Goal: Check status: Check status

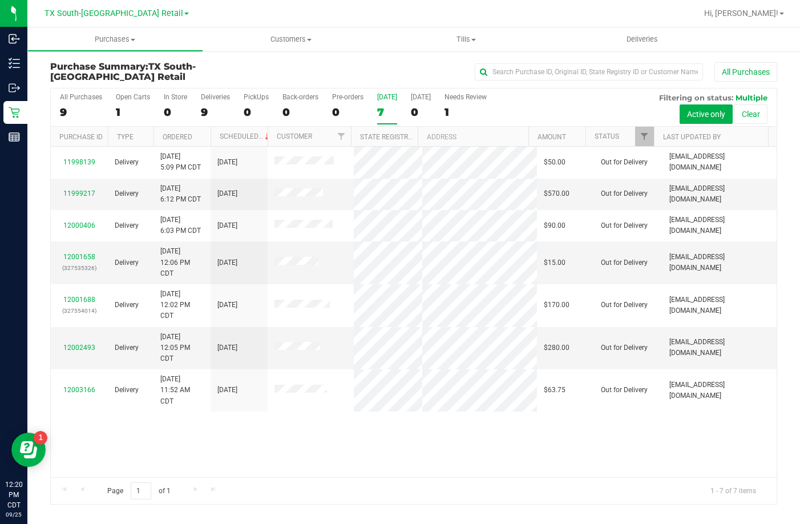
click at [651, 59] on div "Purchase Summary: TX South-[GEOGRAPHIC_DATA] Retail All Purchases All Purchases…" at bounding box center [413, 282] width 772 height 465
click at [641, 37] on span "Deliveries" at bounding box center [642, 39] width 62 height 10
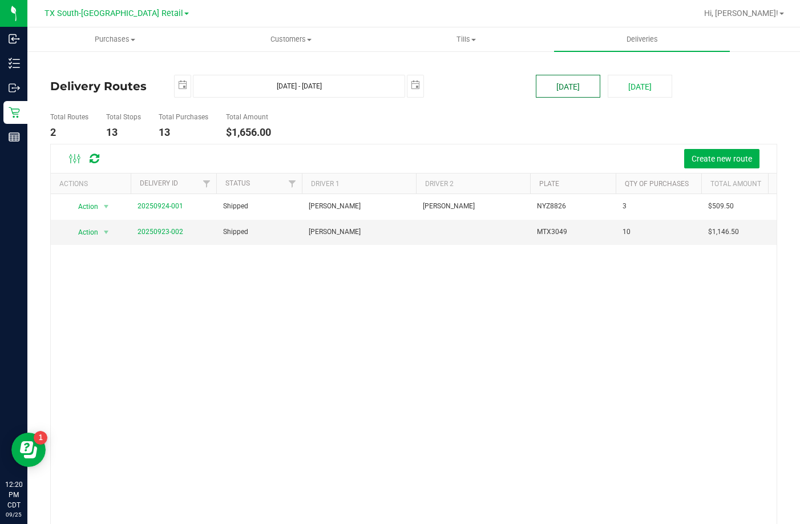
click at [592, 79] on button "[DATE]" at bounding box center [568, 86] width 64 height 23
type input "[DATE] - [DATE]"
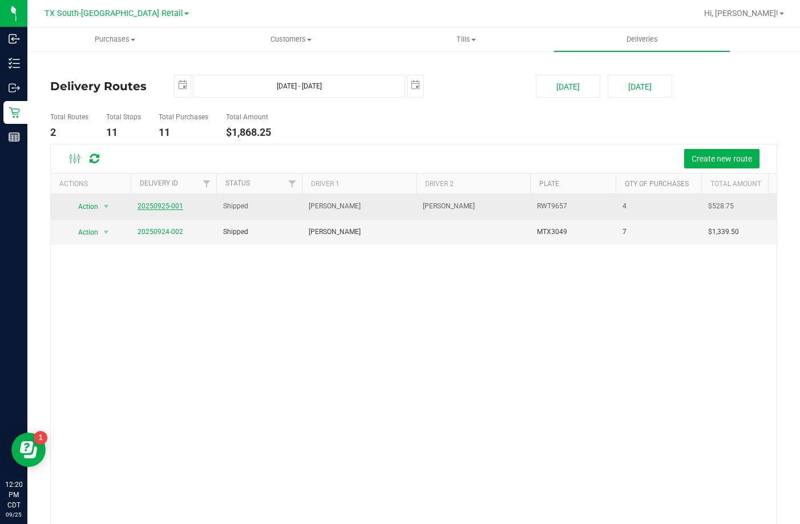
click at [168, 204] on link "20250925-001" at bounding box center [160, 206] width 46 height 8
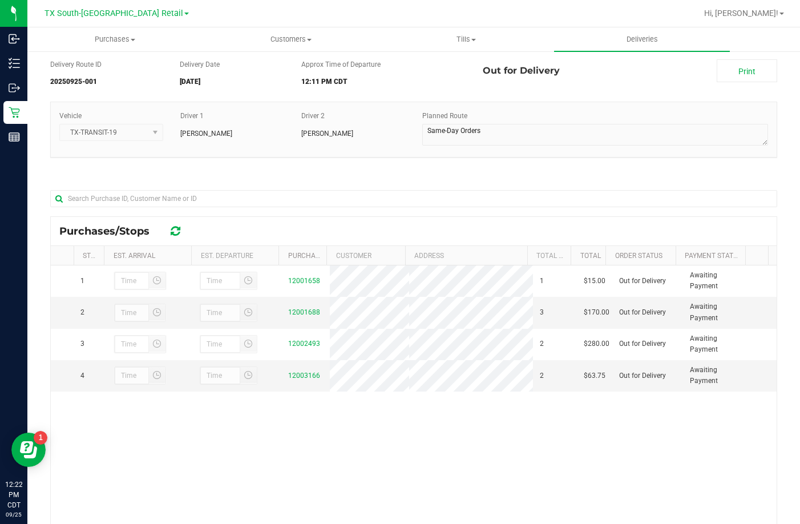
scroll to position [57, 0]
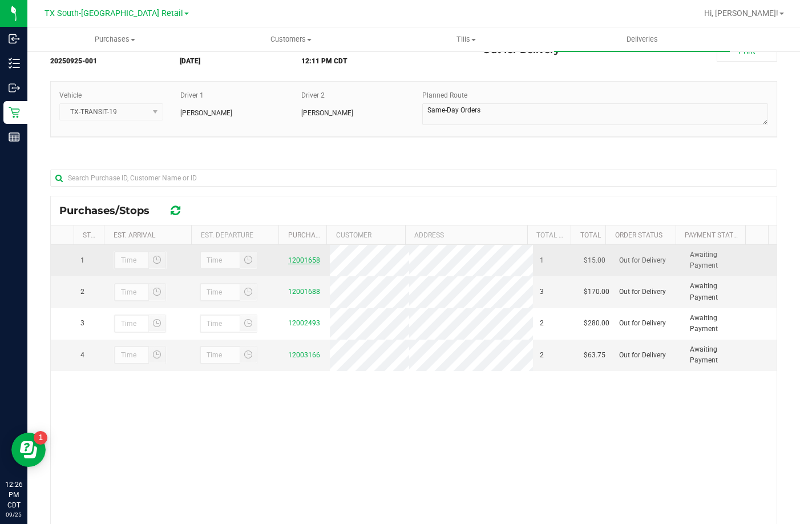
click at [297, 262] on link "12001658" at bounding box center [304, 260] width 32 height 8
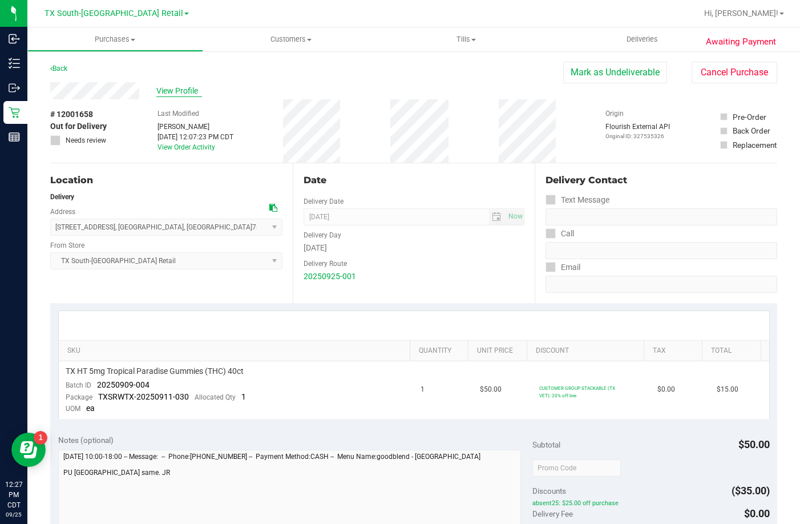
click at [183, 90] on span "View Profile" at bounding box center [179, 91] width 46 height 12
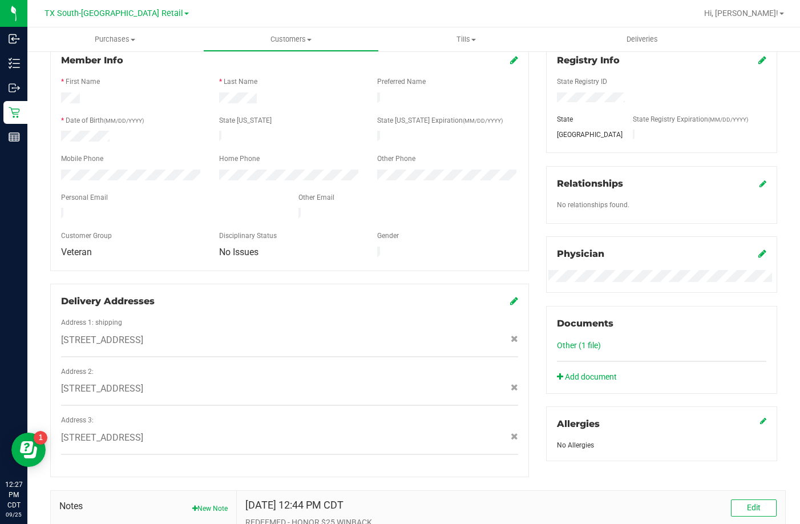
scroll to position [285, 0]
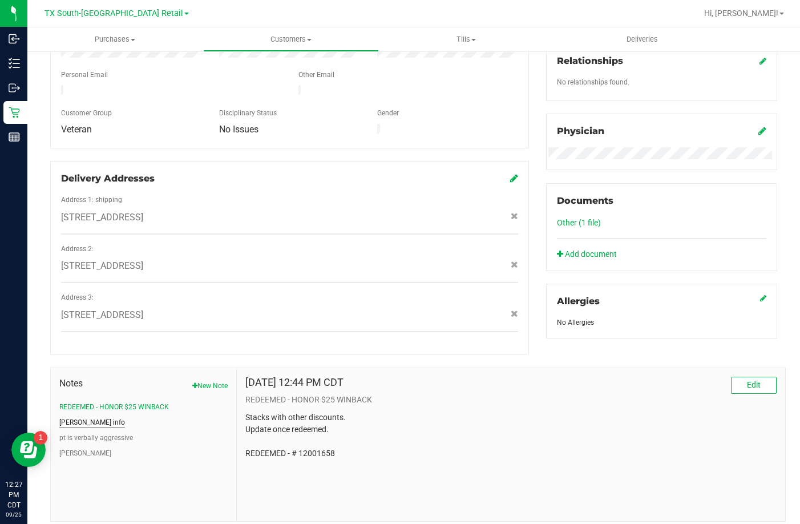
click at [74, 417] on button "[PERSON_NAME] info" at bounding box center [92, 422] width 66 height 10
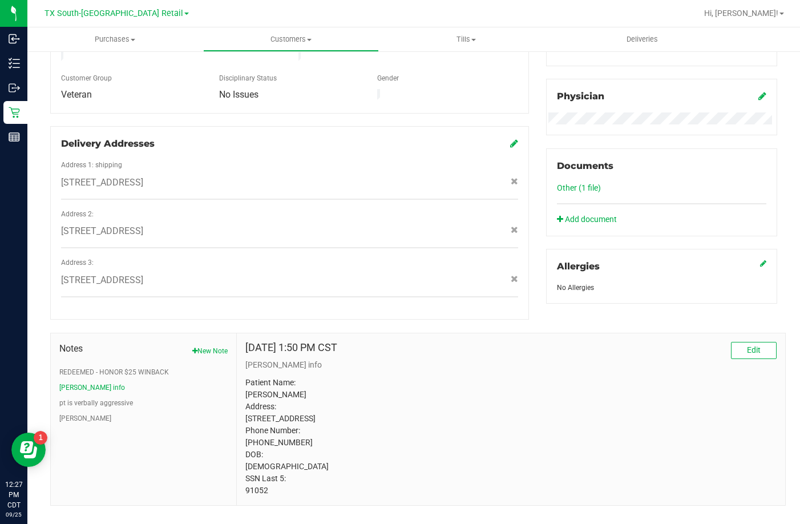
scroll to position [339, 0]
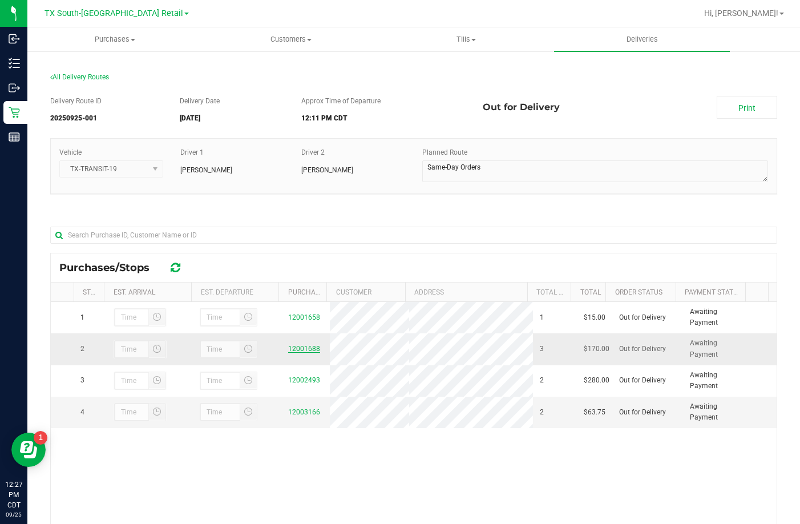
click at [288, 346] on link "12001688" at bounding box center [304, 348] width 32 height 8
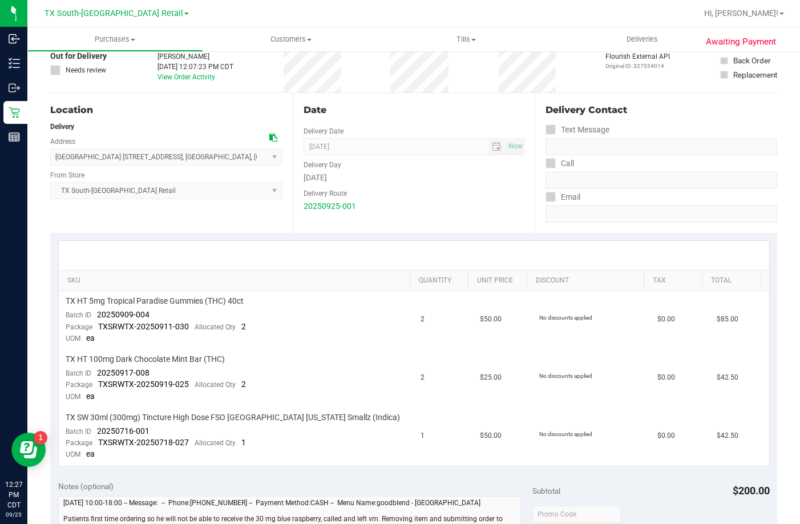
scroll to position [171, 0]
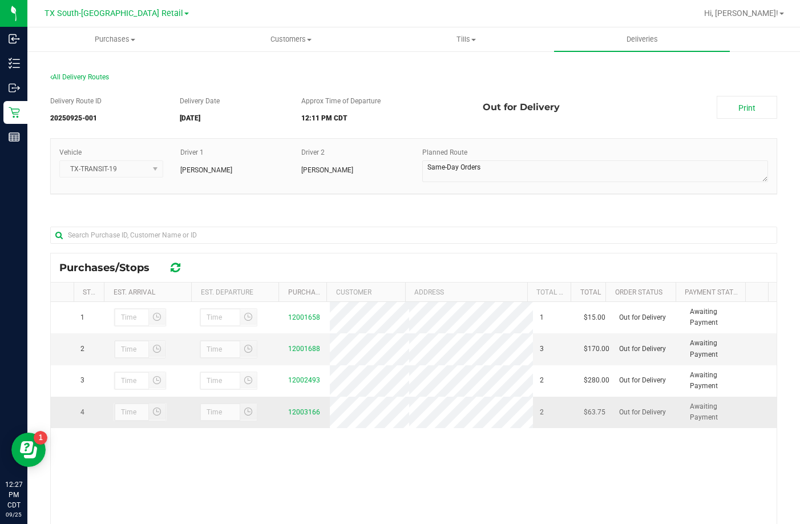
scroll to position [114, 0]
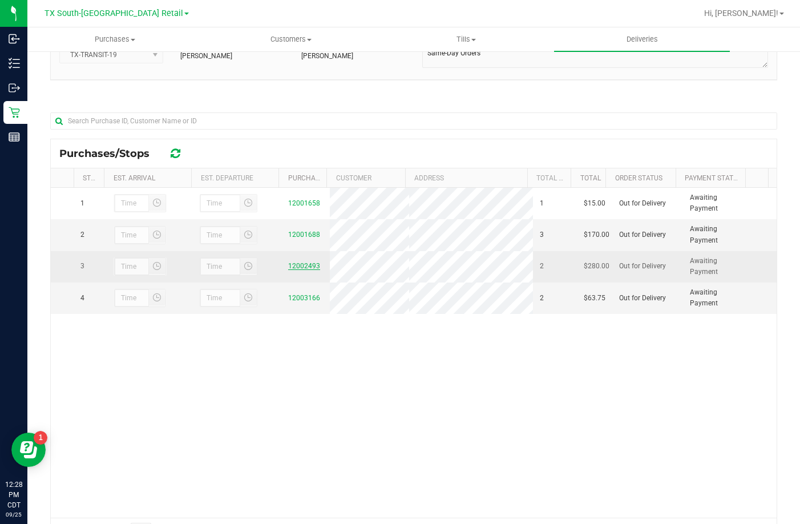
click at [292, 270] on link "12002493" at bounding box center [304, 266] width 32 height 8
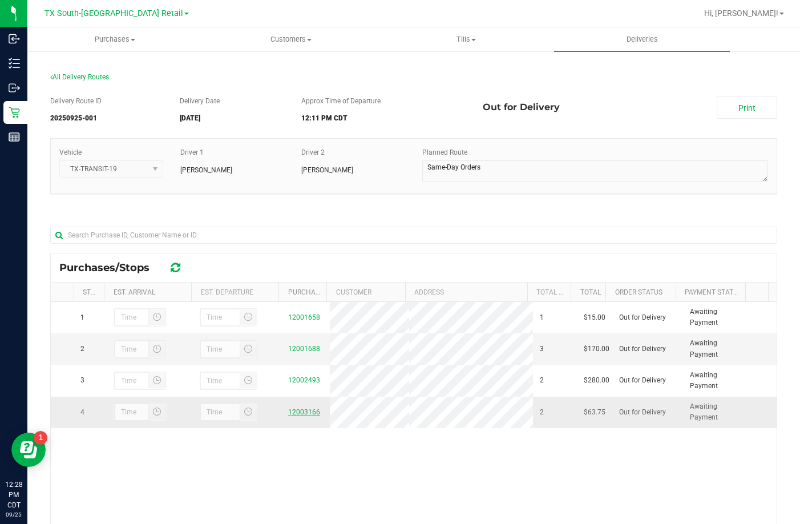
click at [295, 416] on link "12003166" at bounding box center [304, 412] width 32 height 8
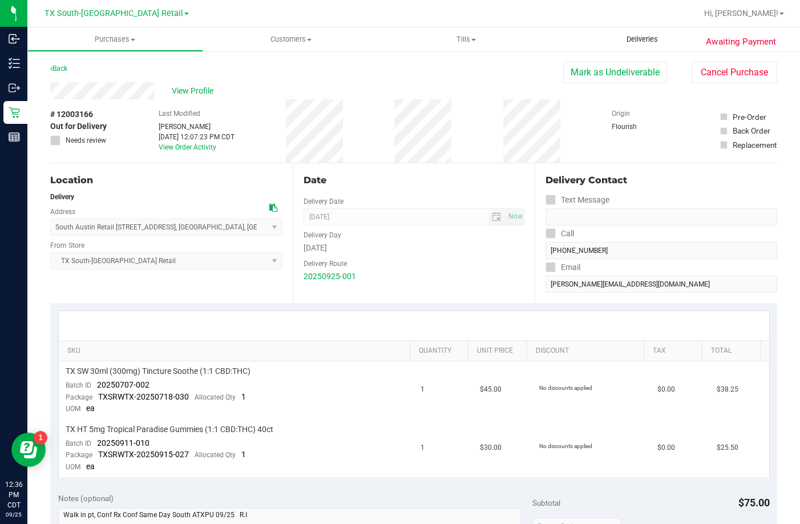
click at [614, 30] on uib-tab-heading "Deliveries" at bounding box center [642, 39] width 176 height 24
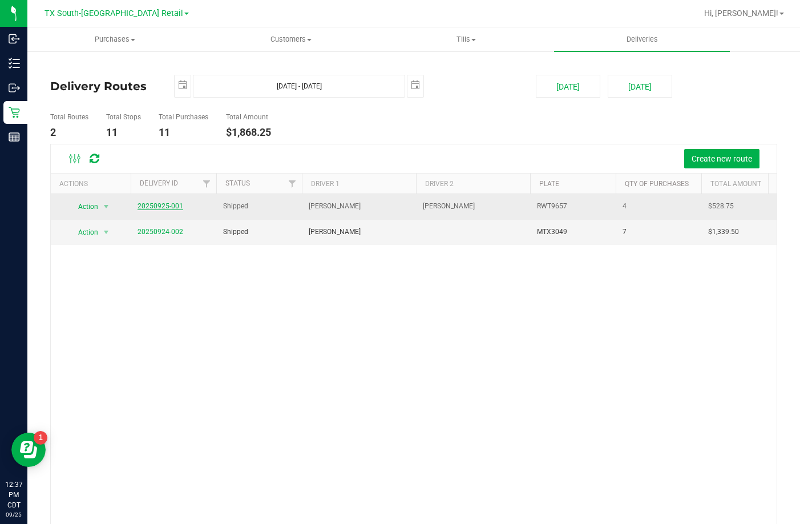
click at [165, 206] on link "20250925-001" at bounding box center [160, 206] width 46 height 8
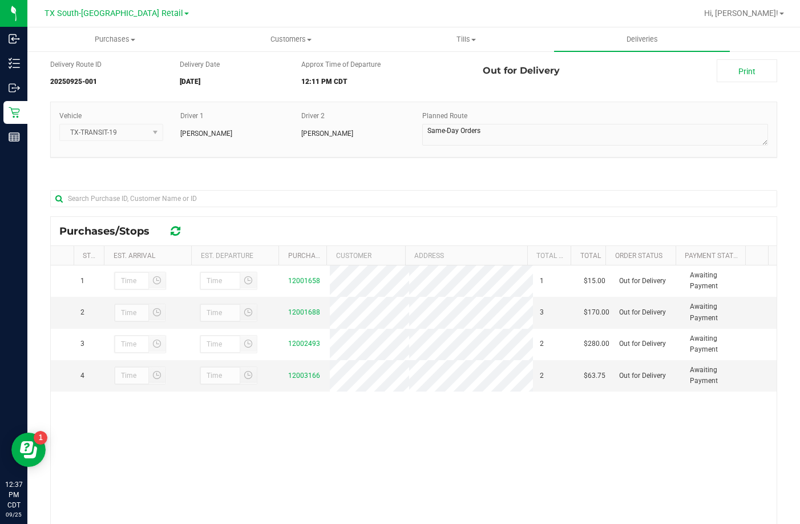
scroll to position [57, 0]
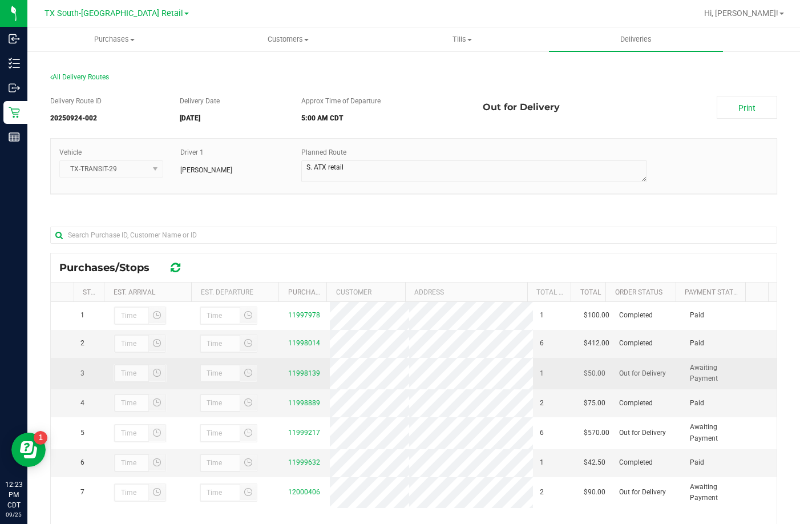
scroll to position [57, 0]
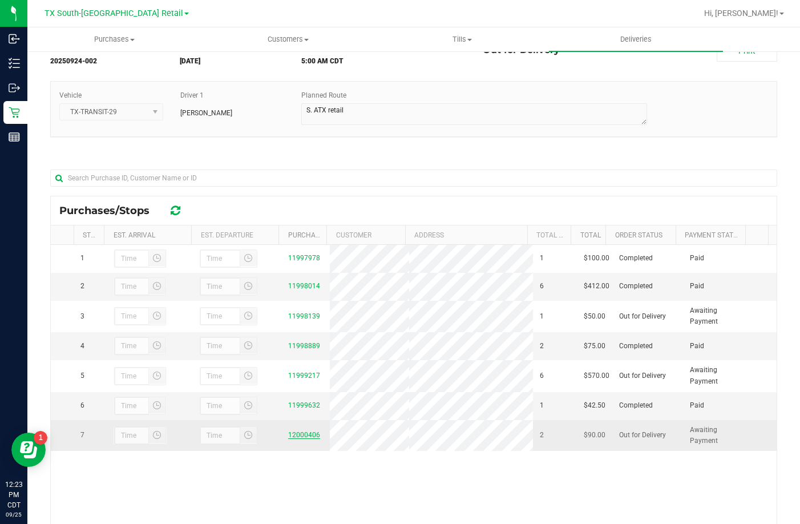
click at [295, 439] on link "12000406" at bounding box center [304, 435] width 32 height 8
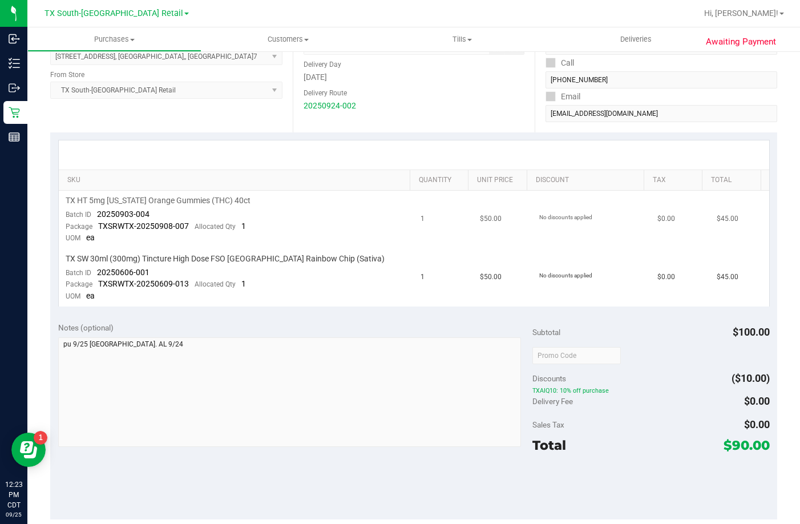
scroll to position [171, 0]
drag, startPoint x: 153, startPoint y: 212, endPoint x: 45, endPoint y: 220, distance: 108.7
click at [51, 223] on div "SKU Quantity Unit Price Discount Tax Total TX HT 5mg Texas Orange Gummies (THC)…" at bounding box center [413, 222] width 727 height 181
click at [191, 218] on td "TX HT 5mg Texas Orange Gummies (THC) 40ct Batch ID 20250903-004 Package TXSRWTX…" at bounding box center [236, 219] width 355 height 58
drag, startPoint x: 147, startPoint y: 217, endPoint x: 96, endPoint y: 217, distance: 51.3
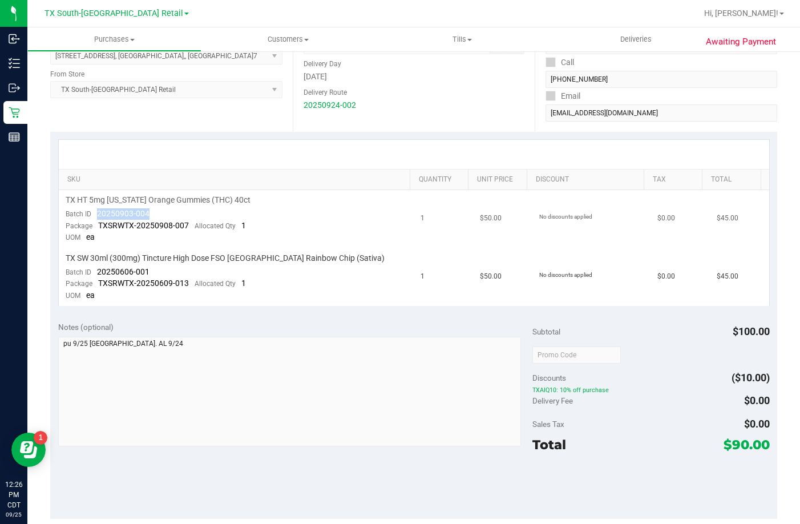
click at [96, 217] on div "Batch ID 20250903-004" at bounding box center [108, 213] width 84 height 11
drag, startPoint x: 163, startPoint y: 267, endPoint x: 91, endPoint y: 276, distance: 72.4
click at [91, 276] on td "TX SW 30ml (300mg) Tincture High Dose FSO TX Rainbow Chip (Sativa) Batch ID 202…" at bounding box center [236, 277] width 355 height 58
click at [618, 41] on span "Deliveries" at bounding box center [636, 39] width 62 height 10
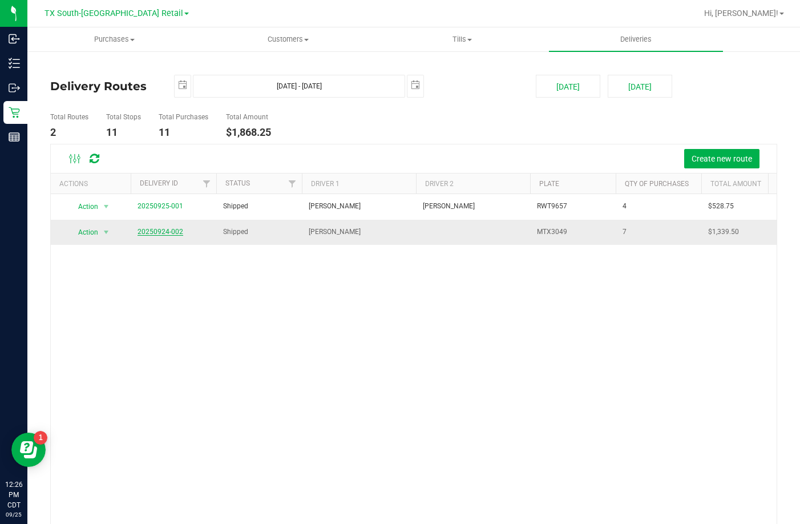
click at [156, 229] on link "20250924-002" at bounding box center [160, 232] width 46 height 8
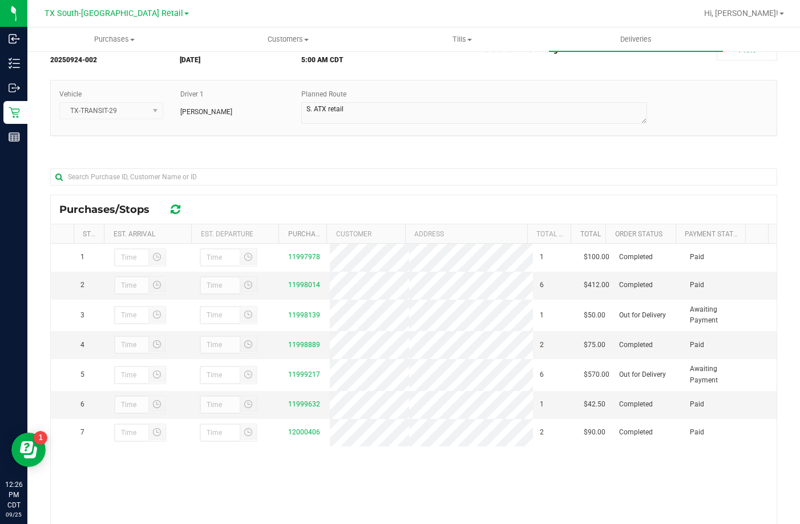
scroll to position [114, 0]
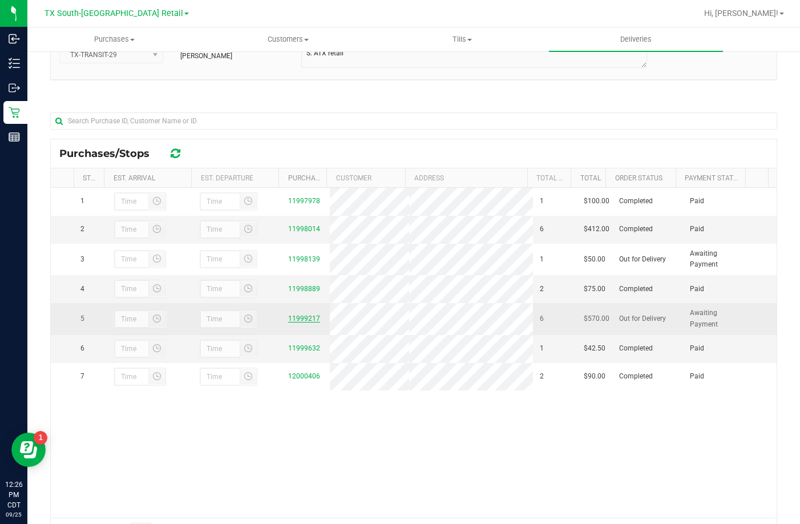
click at [301, 322] on link "11999217" at bounding box center [304, 318] width 32 height 8
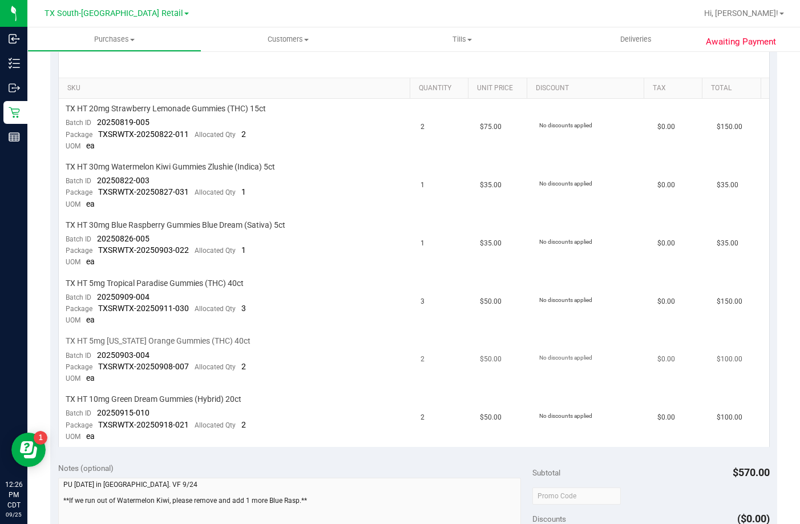
scroll to position [228, 0]
